Goal: Task Accomplishment & Management: Use online tool/utility

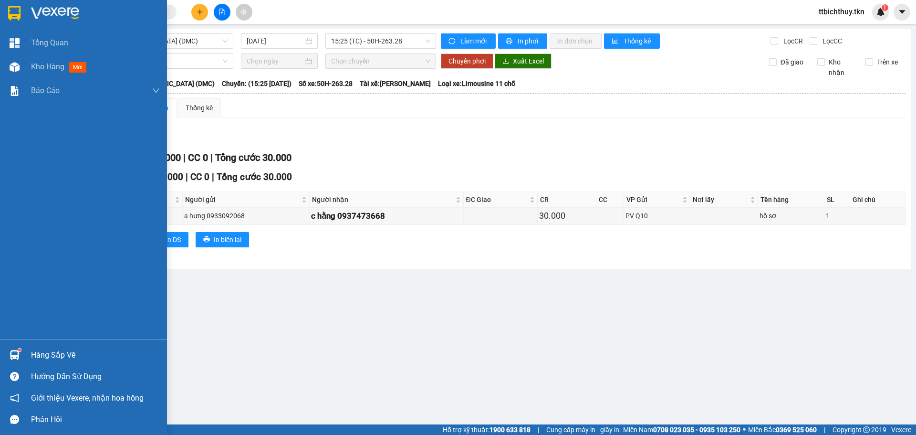
click at [25, 359] on div "Hàng sắp về" at bounding box center [83, 354] width 167 height 21
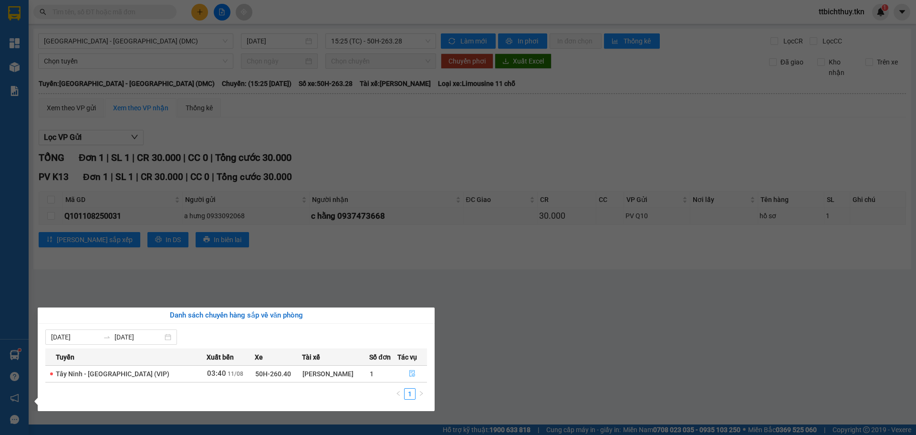
click at [408, 369] on button "button" at bounding box center [412, 373] width 29 height 15
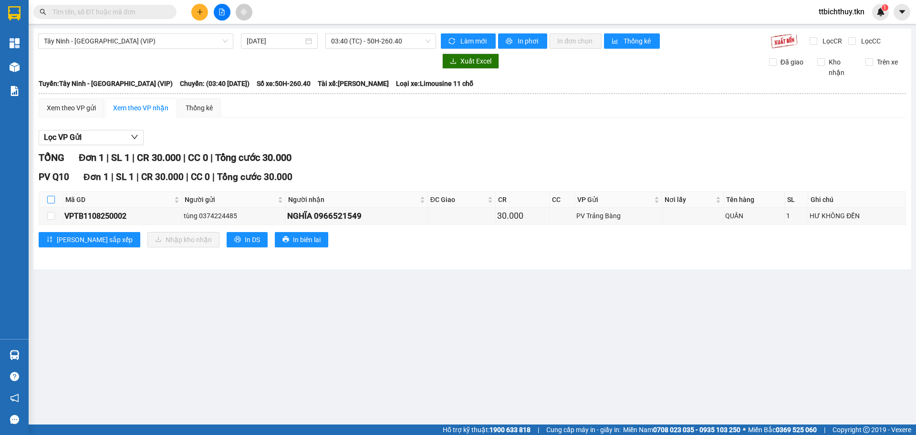
click at [51, 198] on input "checkbox" at bounding box center [51, 200] width 8 height 8
checkbox input "true"
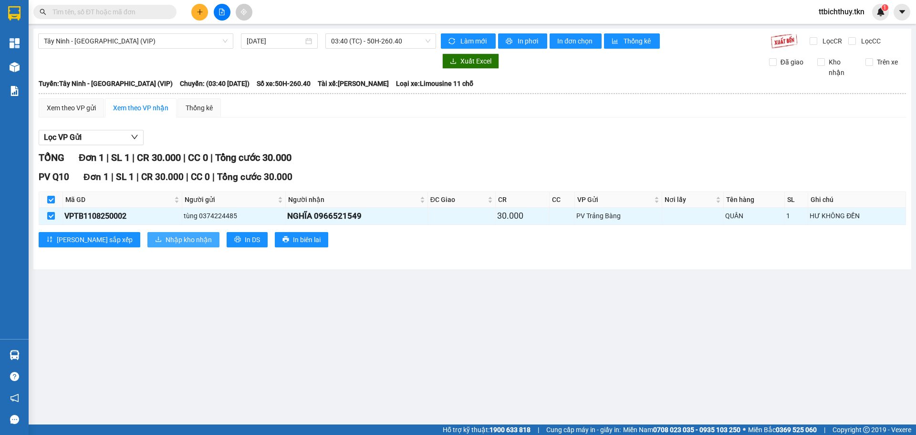
click at [166, 240] on span "Nhập kho nhận" at bounding box center [189, 239] width 46 height 10
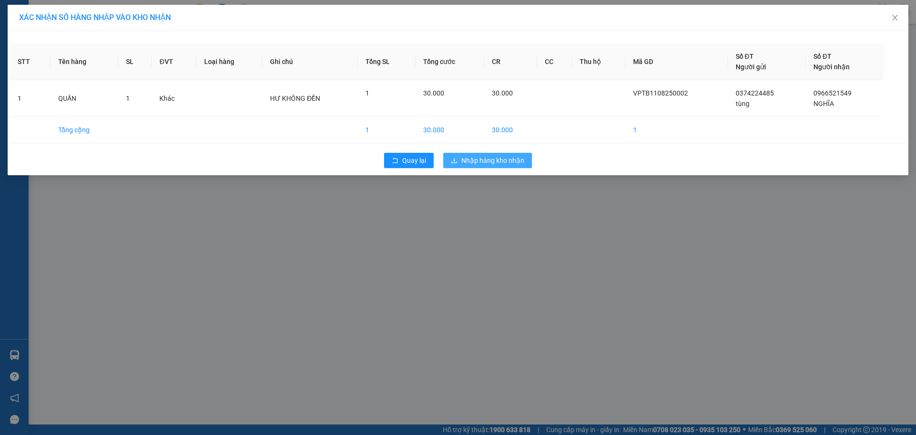
click at [492, 160] on span "Nhập hàng kho nhận" at bounding box center [492, 160] width 63 height 10
